Goal: Task Accomplishment & Management: Manage account settings

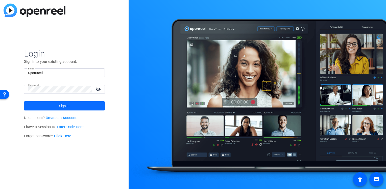
click at [72, 106] on span at bounding box center [64, 106] width 81 height 12
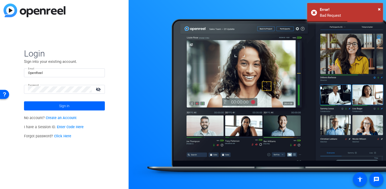
click at [62, 70] on input "OpenReel" at bounding box center [64, 73] width 73 height 6
click at [100, 90] on mat-icon "visibility_off" at bounding box center [99, 88] width 12 height 7
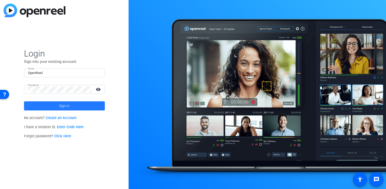
click at [78, 103] on span at bounding box center [64, 106] width 81 height 12
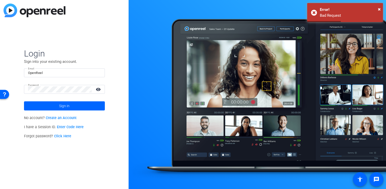
click at [70, 64] on form "Login Sign into your existing account. Email OpenReel Password visibility Sign …" at bounding box center [64, 79] width 81 height 62
click at [65, 71] on input "OpenReel" at bounding box center [64, 73] width 73 height 6
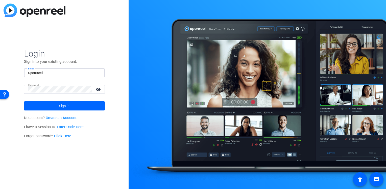
drag, startPoint x: 73, startPoint y: 71, endPoint x: 25, endPoint y: 71, distance: 47.5
click at [25, 71] on div "Email OpenReel" at bounding box center [64, 72] width 81 height 9
click at [91, 49] on span "Login" at bounding box center [64, 53] width 81 height 11
click at [69, 108] on span "Sign in" at bounding box center [64, 105] width 10 height 13
drag, startPoint x: 68, startPoint y: 73, endPoint x: 7, endPoint y: 71, distance: 61.0
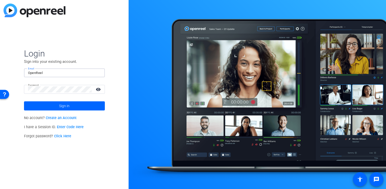
click at [7, 71] on div "Login Sign into your existing account. Email OpenReel Password visibility Sign …" at bounding box center [64, 94] width 129 height 189
paste input "[DOMAIN_NAME][EMAIL_ADDRESS][DOMAIN_NAME]"
click at [31, 107] on span at bounding box center [64, 106] width 81 height 12
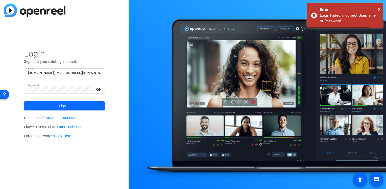
click at [31, 107] on span at bounding box center [64, 106] width 81 height 12
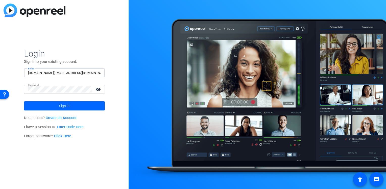
drag, startPoint x: 71, startPoint y: 74, endPoint x: 4, endPoint y: 66, distance: 67.2
click at [4, 66] on div "Login Sign into your existing account. Email [DOMAIN_NAME][EMAIL_ADDRESS][DOMAI…" at bounding box center [64, 94] width 129 height 189
click at [24, 101] on button "Sign in" at bounding box center [64, 105] width 81 height 9
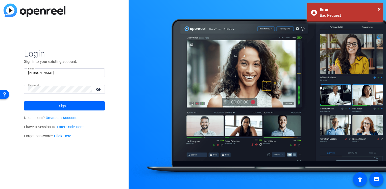
click at [47, 73] on input "[PERSON_NAME]-" at bounding box center [64, 73] width 73 height 6
click at [84, 70] on input "[PERSON_NAME]-" at bounding box center [64, 73] width 73 height 6
click at [83, 71] on input "[PERSON_NAME]-" at bounding box center [64, 73] width 73 height 6
type input "[PERSON_NAME][EMAIL_ADDRESS][PERSON_NAME][DOMAIN_NAME]"
click at [60, 108] on span "Sign in" at bounding box center [64, 105] width 10 height 13
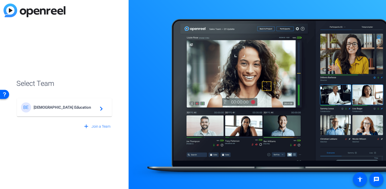
click at [59, 109] on span "[DEMOGRAPHIC_DATA] Education" at bounding box center [65, 107] width 63 height 5
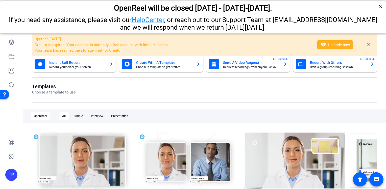
click at [28, 72] on div "Upgrade [DATE] Creator is expired. Your account is currently a free account wit…" at bounding box center [204, 145] width 363 height 232
click at [367, 43] on mat-icon "close" at bounding box center [369, 44] width 6 height 6
